Goal: Task Accomplishment & Management: Use online tool/utility

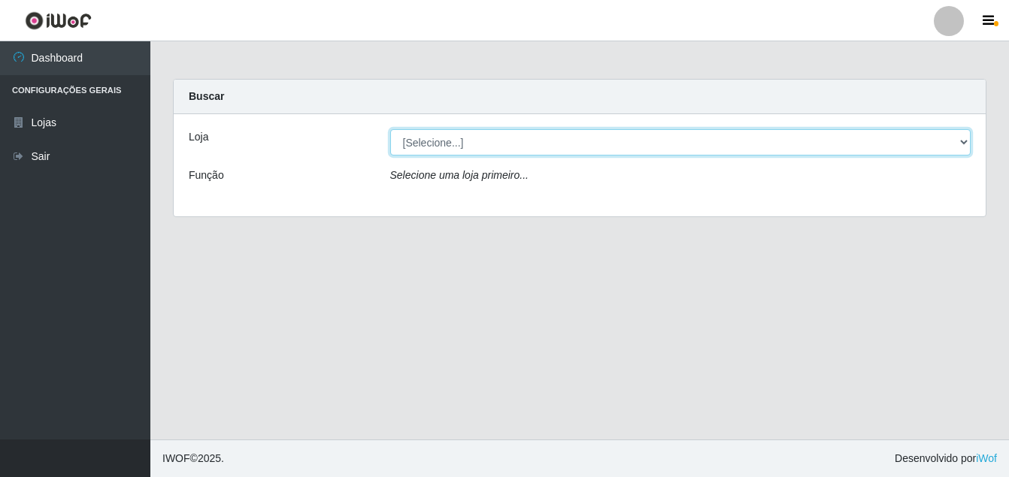
click at [961, 141] on select "[Selecione...] Ajubá Mercado" at bounding box center [680, 142] width 581 height 26
select select "402"
click at [390, 129] on select "[Selecione...] Ajubá Mercado" at bounding box center [680, 142] width 581 height 26
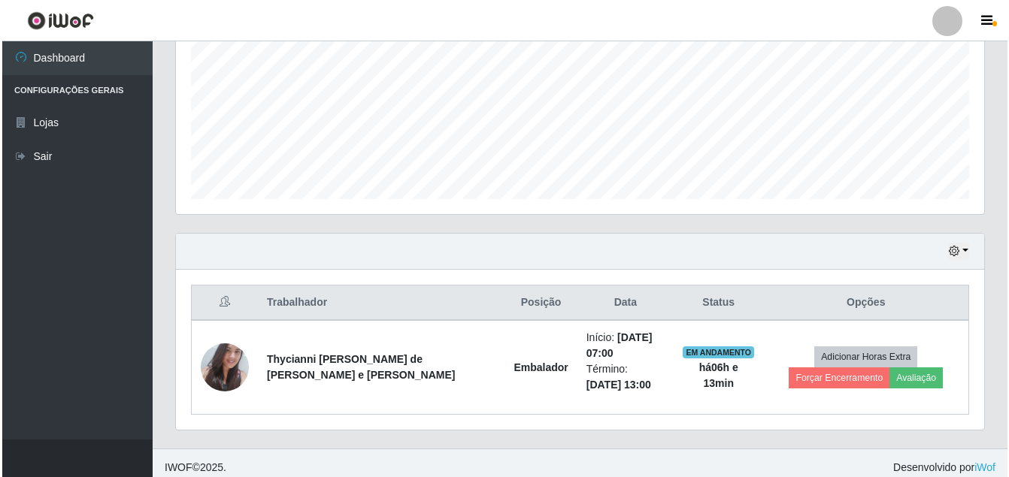
scroll to position [347, 0]
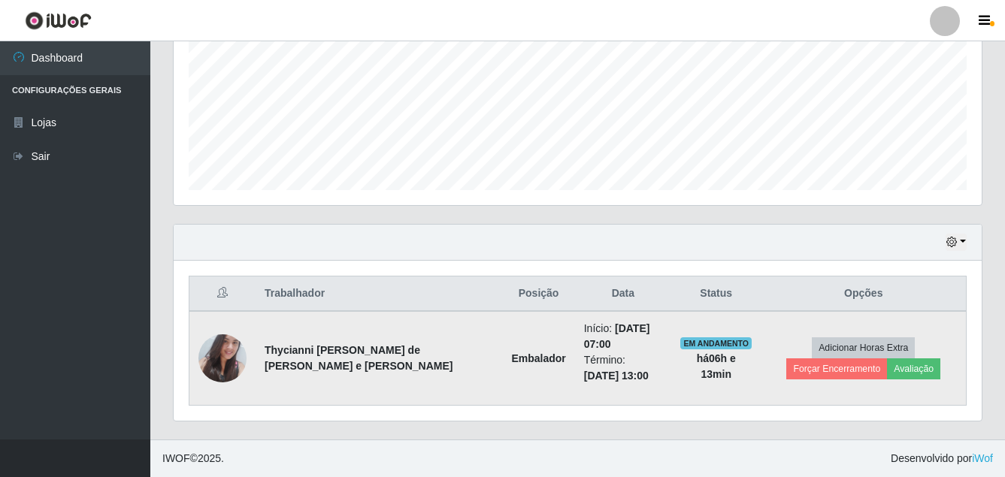
click at [223, 366] on img at bounding box center [222, 358] width 48 height 65
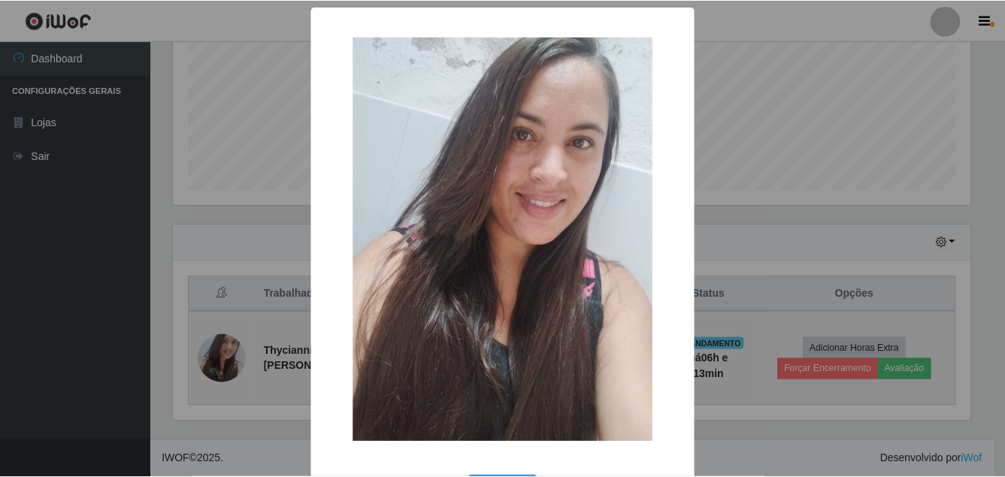
scroll to position [312, 800]
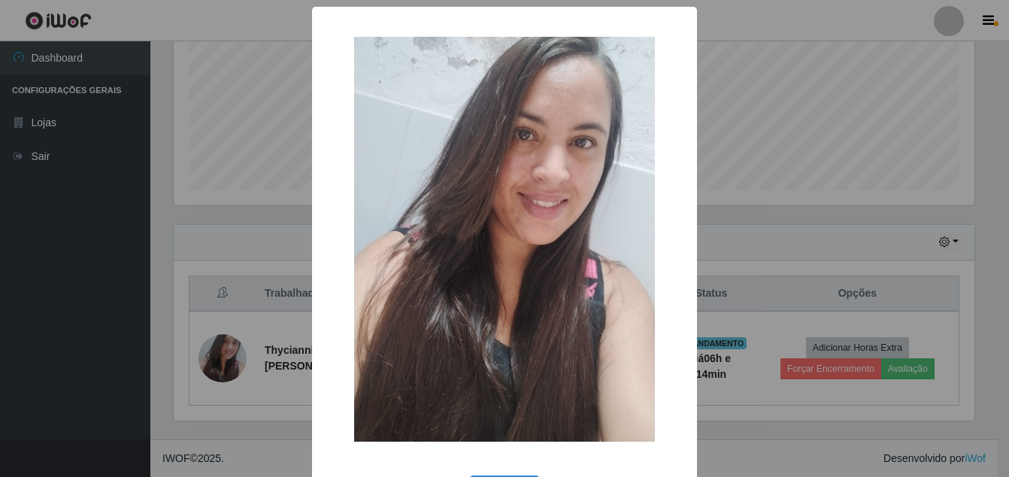
click at [250, 428] on div "× OK Cancel" at bounding box center [504, 238] width 1009 height 477
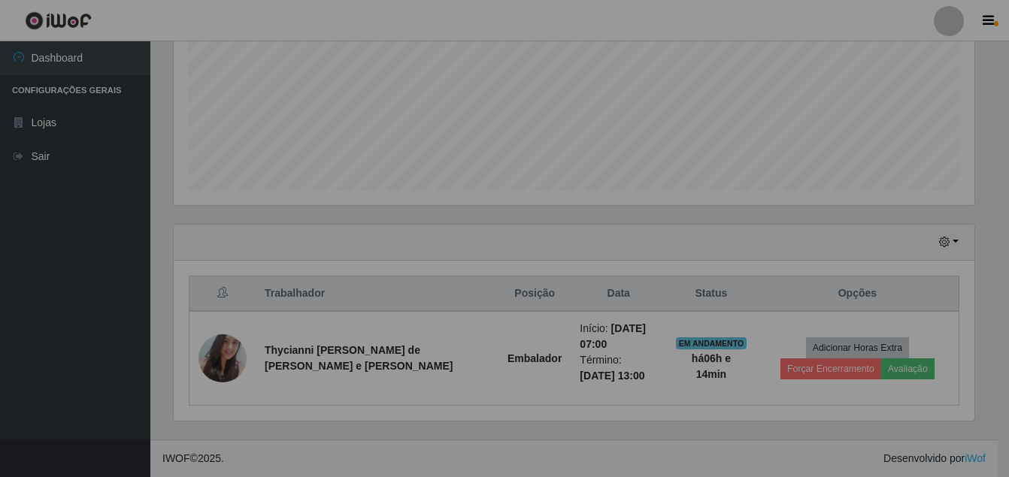
scroll to position [312, 808]
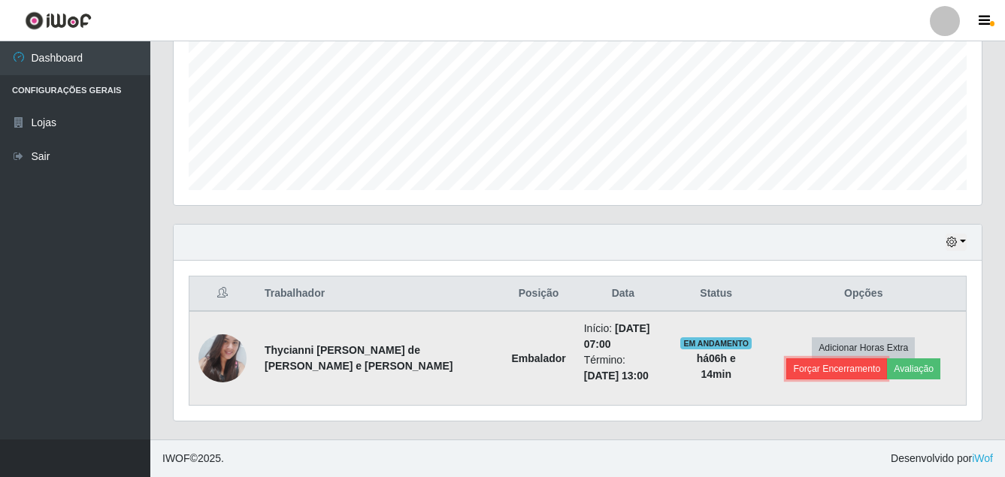
click at [887, 359] on button "Forçar Encerramento" at bounding box center [836, 369] width 101 height 21
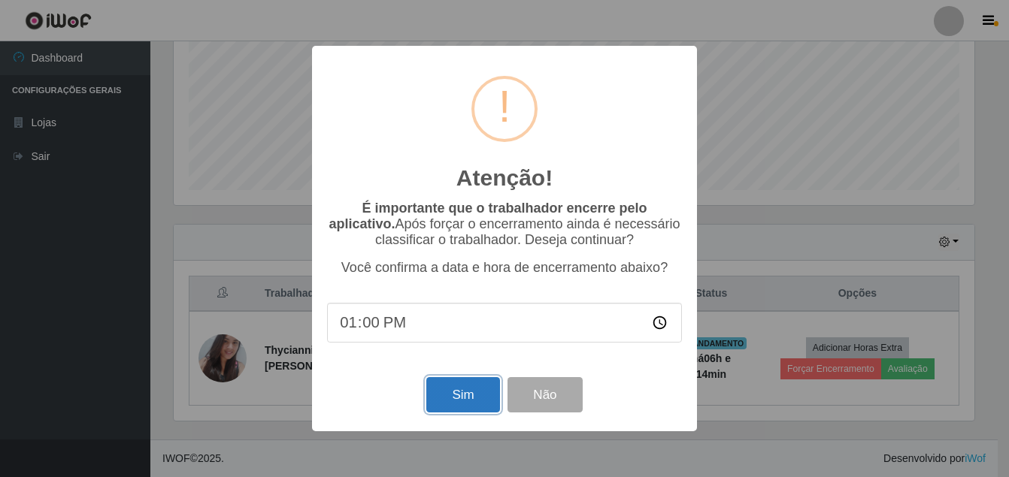
click at [458, 398] on button "Sim" at bounding box center [462, 394] width 73 height 35
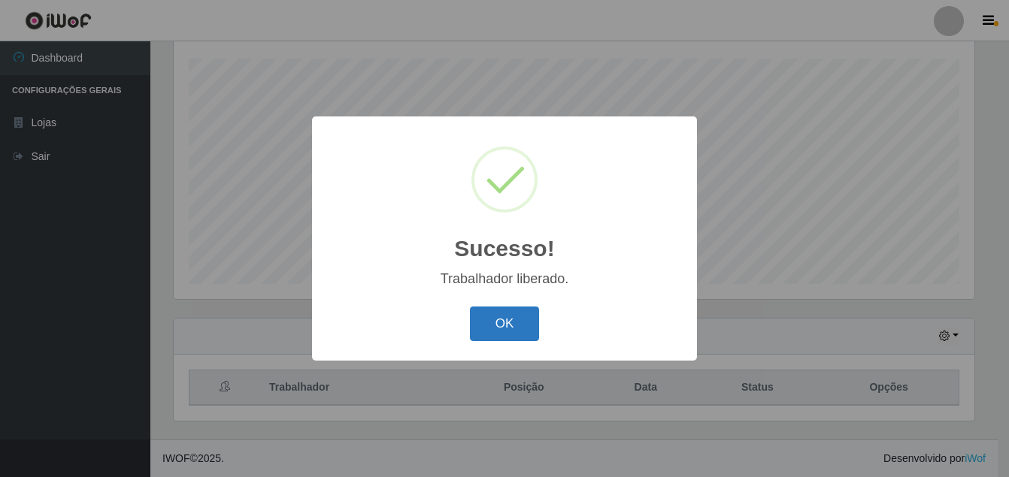
click at [492, 325] on button "OK" at bounding box center [505, 324] width 70 height 35
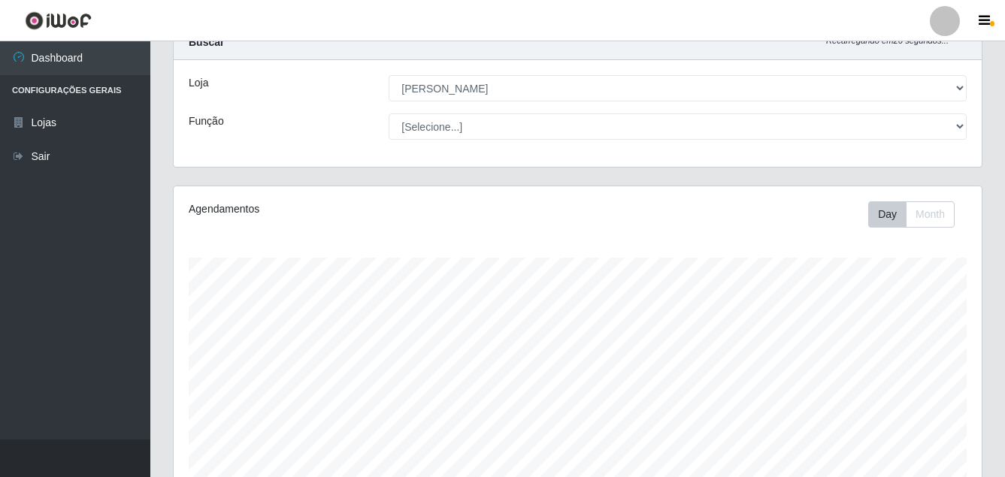
scroll to position [28, 0]
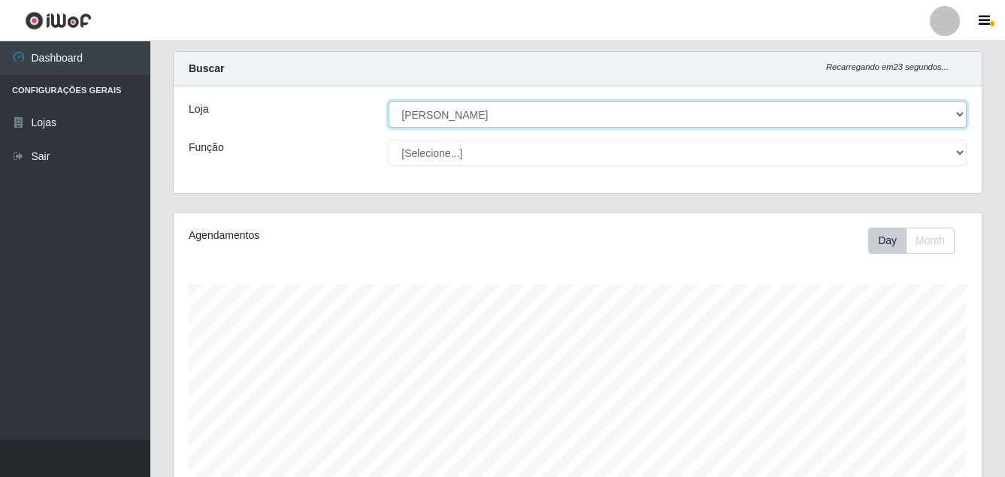
click at [507, 120] on select "[Selecione...] Ajubá Mercado" at bounding box center [678, 114] width 578 height 26
click at [389, 101] on select "[Selecione...] Ajubá Mercado" at bounding box center [678, 114] width 578 height 26
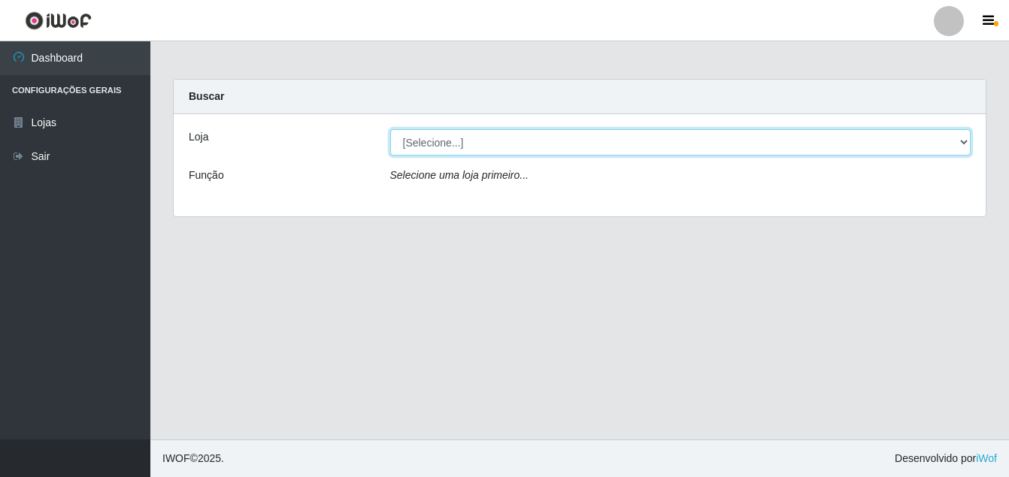
click at [503, 141] on select "[Selecione...] Ajubá Mercado" at bounding box center [680, 142] width 581 height 26
select select "402"
click at [390, 129] on select "[Selecione...] Ajubá Mercado" at bounding box center [680, 142] width 581 height 26
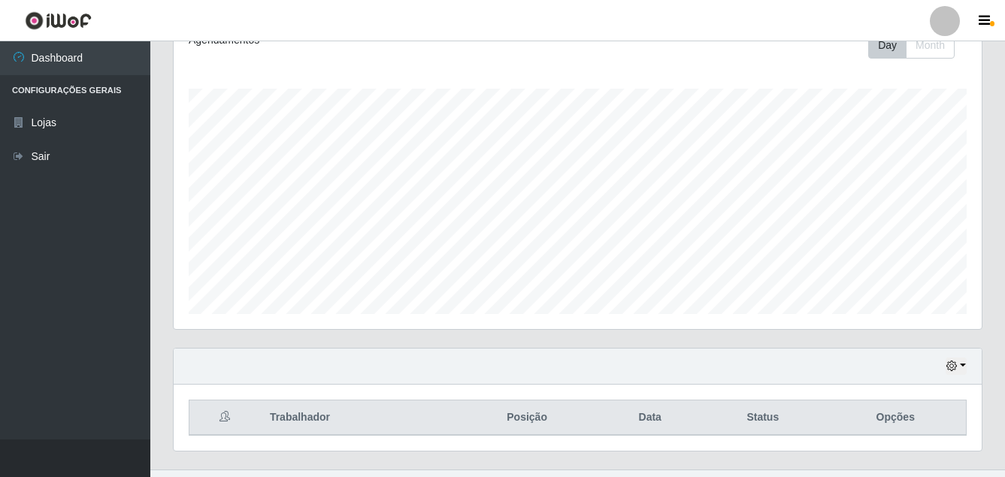
scroll to position [225, 0]
click at [961, 356] on button "button" at bounding box center [955, 363] width 21 height 17
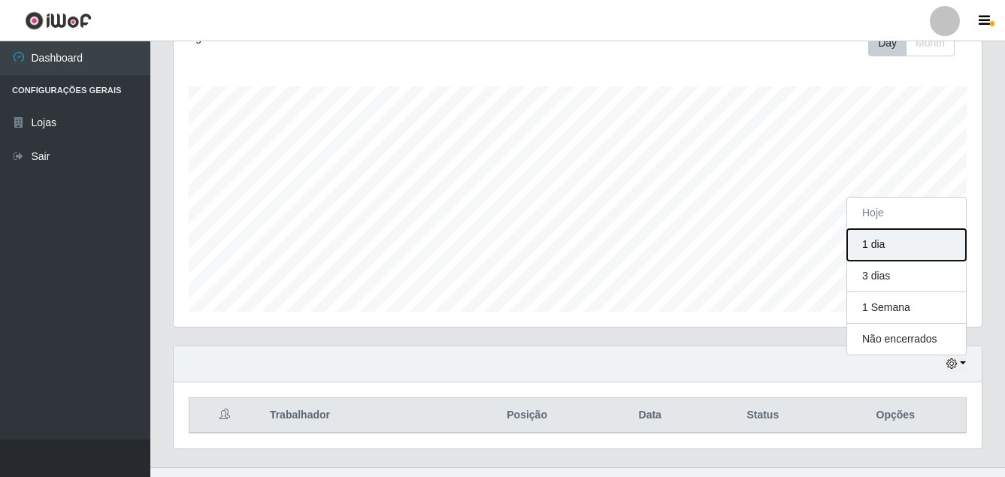
click at [933, 250] on button "1 dia" at bounding box center [906, 245] width 119 height 32
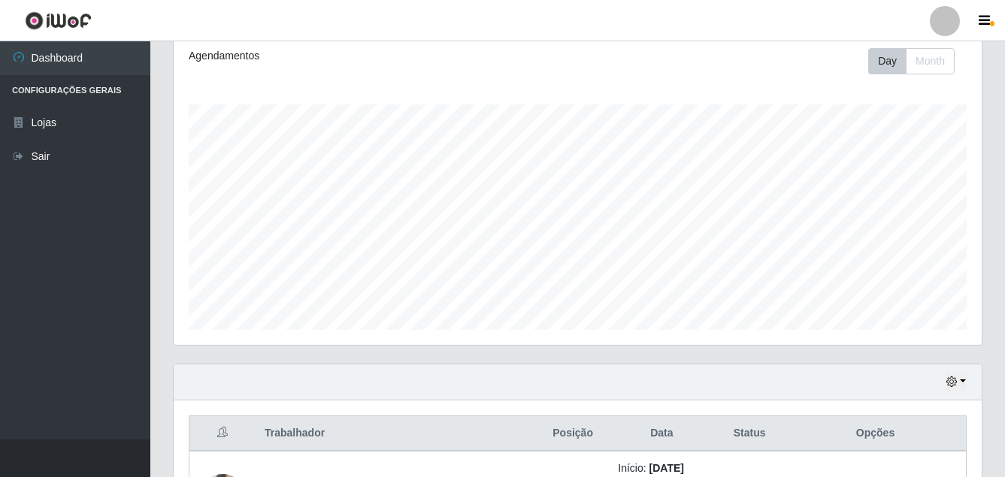
scroll to position [181, 0]
